Goal: Use online tool/utility: Utilize a website feature to perform a specific function

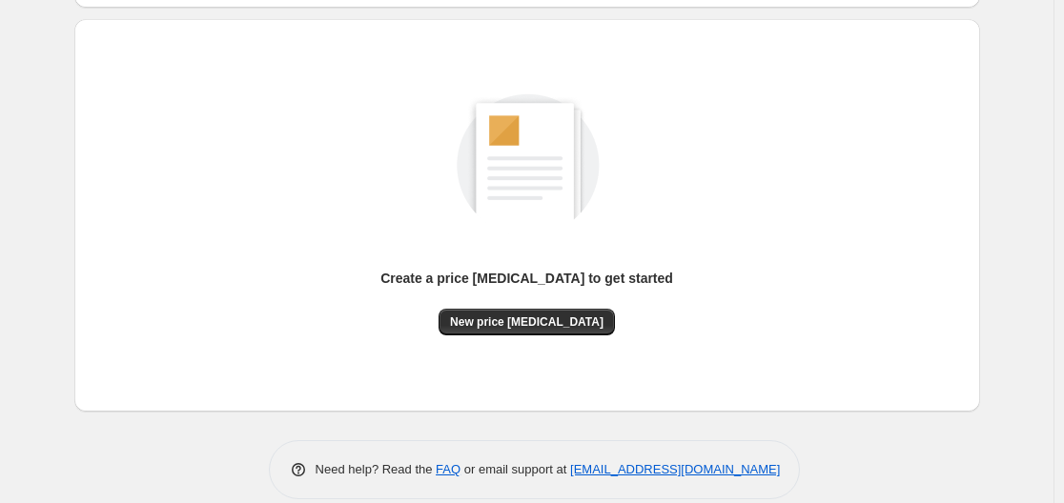
scroll to position [191, 0]
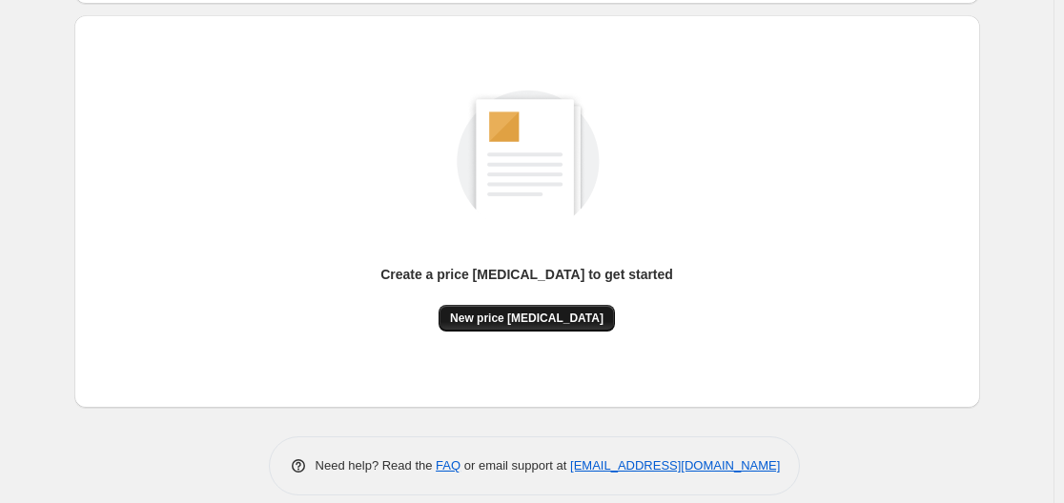
click at [510, 306] on button "New price change job" at bounding box center [527, 318] width 176 height 27
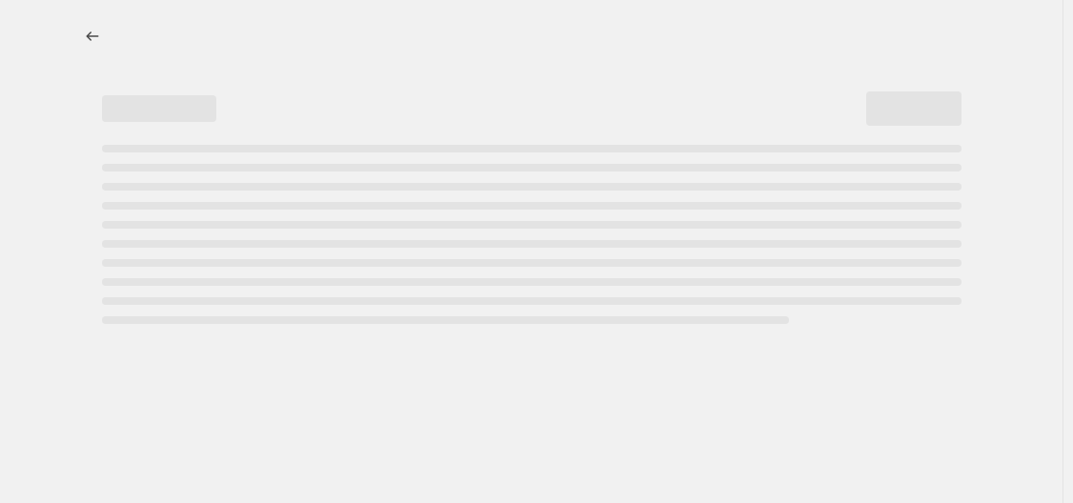
select select "percentage"
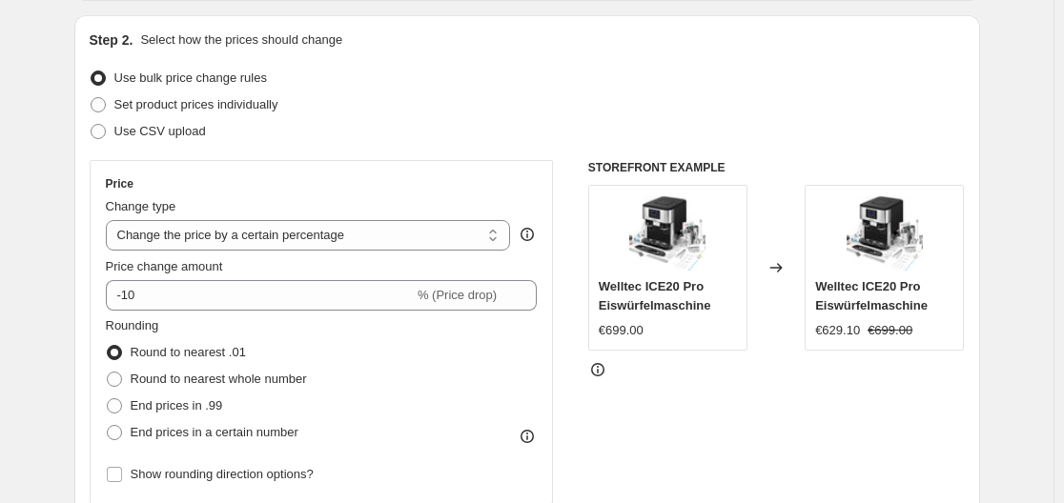
scroll to position [286, 0]
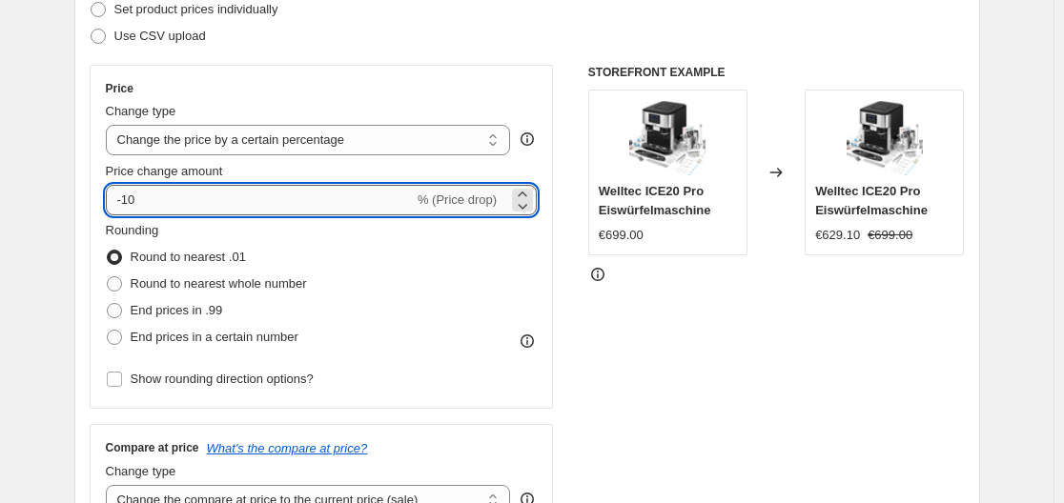
click at [251, 200] on input "-10" at bounding box center [260, 200] width 308 height 31
type input "-1"
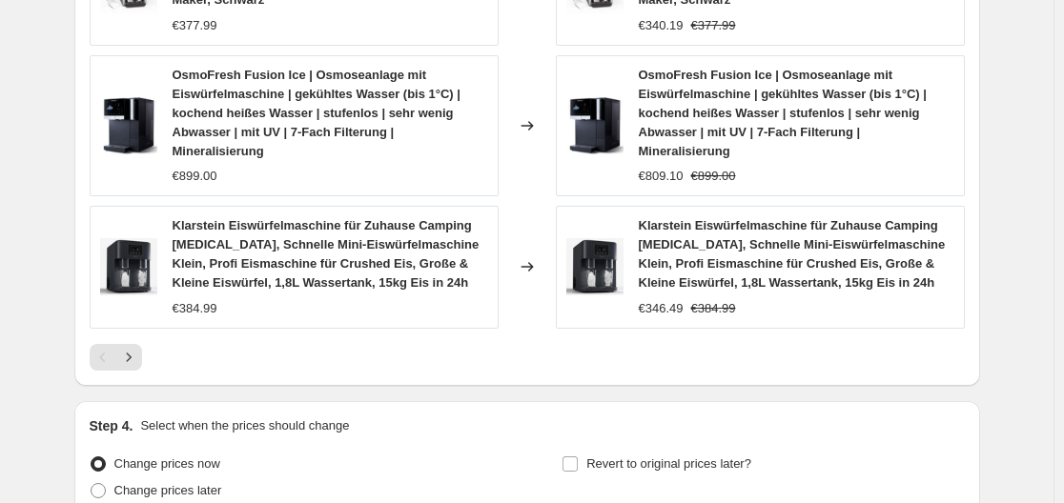
scroll to position [1581, 0]
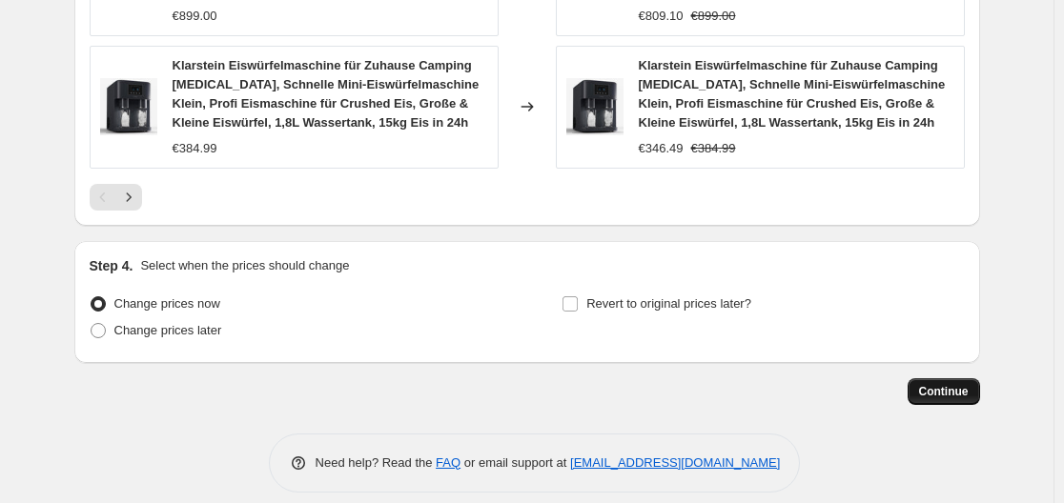
type input "-35"
click at [936, 378] on button "Continue" at bounding box center [944, 391] width 72 height 27
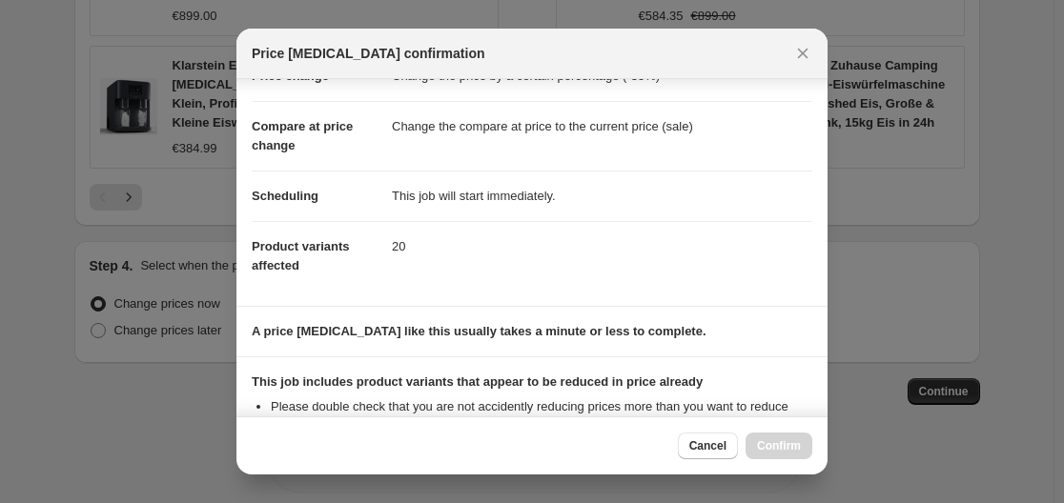
scroll to position [299, 0]
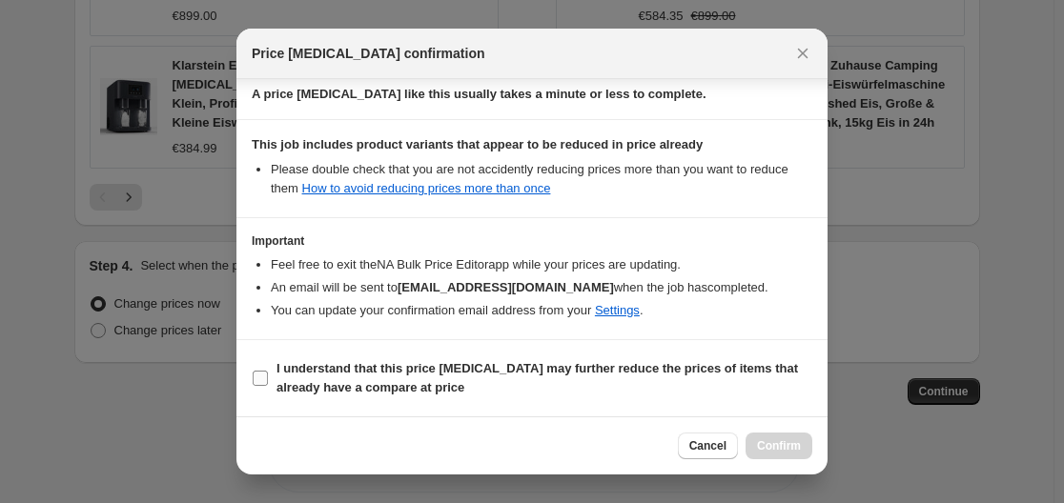
click at [259, 380] on input "I understand that this price change job may further reduce the prices of items …" at bounding box center [260, 378] width 15 height 15
checkbox input "true"
click at [784, 448] on span "Confirm" at bounding box center [779, 446] width 44 height 15
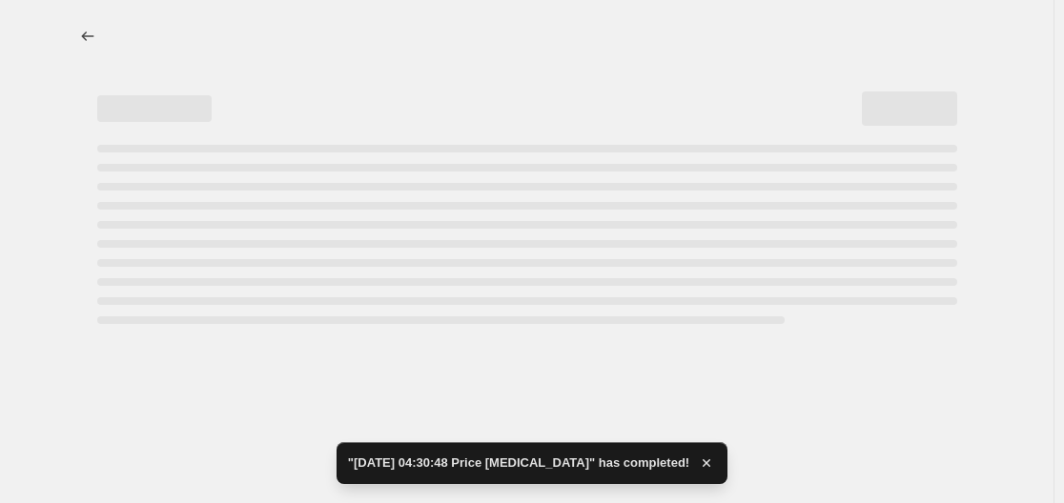
select select "percentage"
